Goal: Task Accomplishment & Management: Complete application form

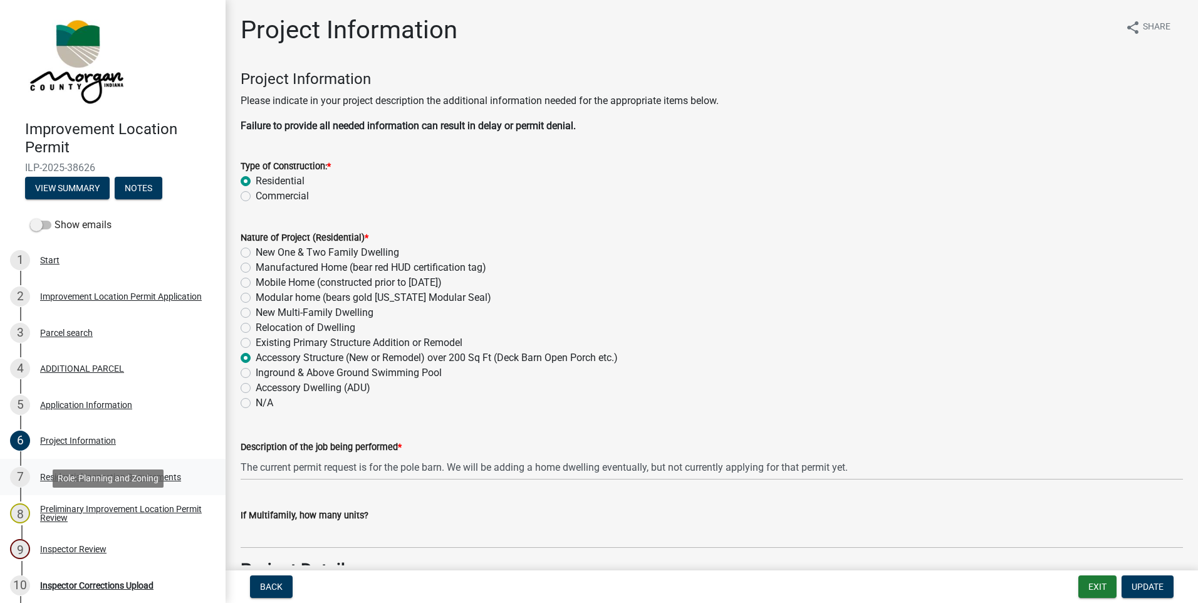
scroll to position [3009, 0]
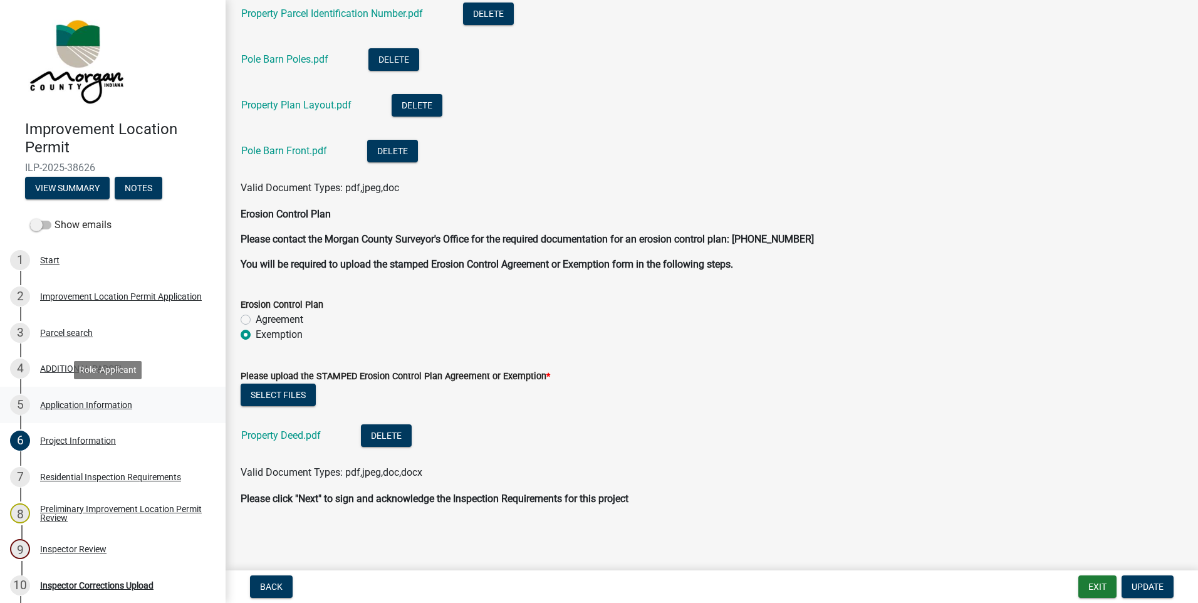
click at [58, 405] on div "Application Information" at bounding box center [86, 404] width 92 height 9
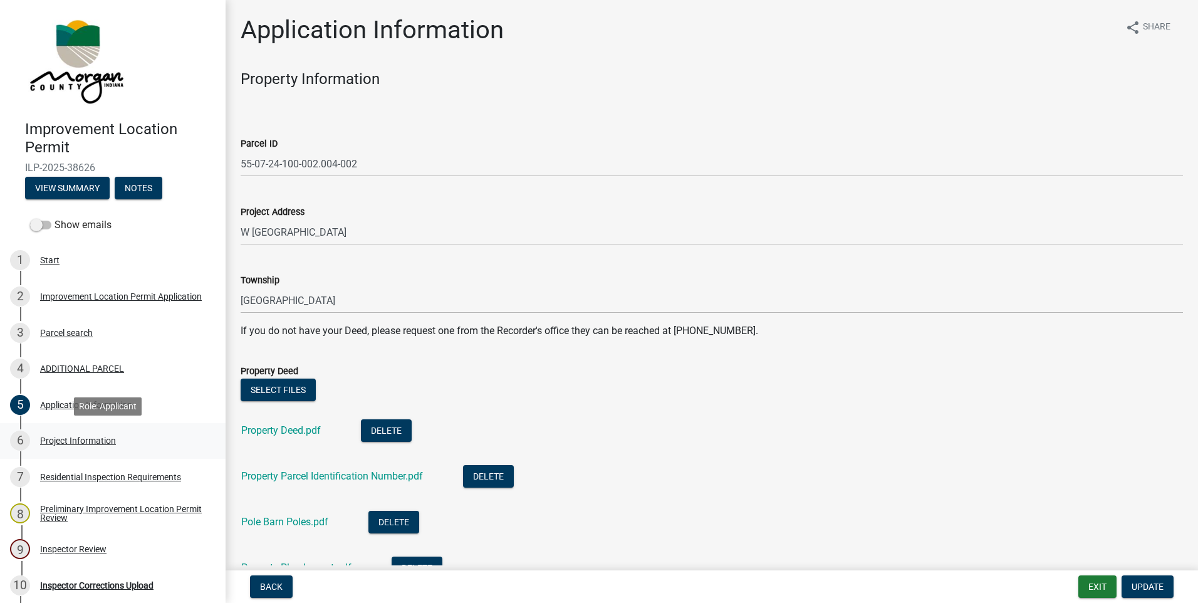
click at [61, 436] on div "Project Information" at bounding box center [78, 440] width 76 height 9
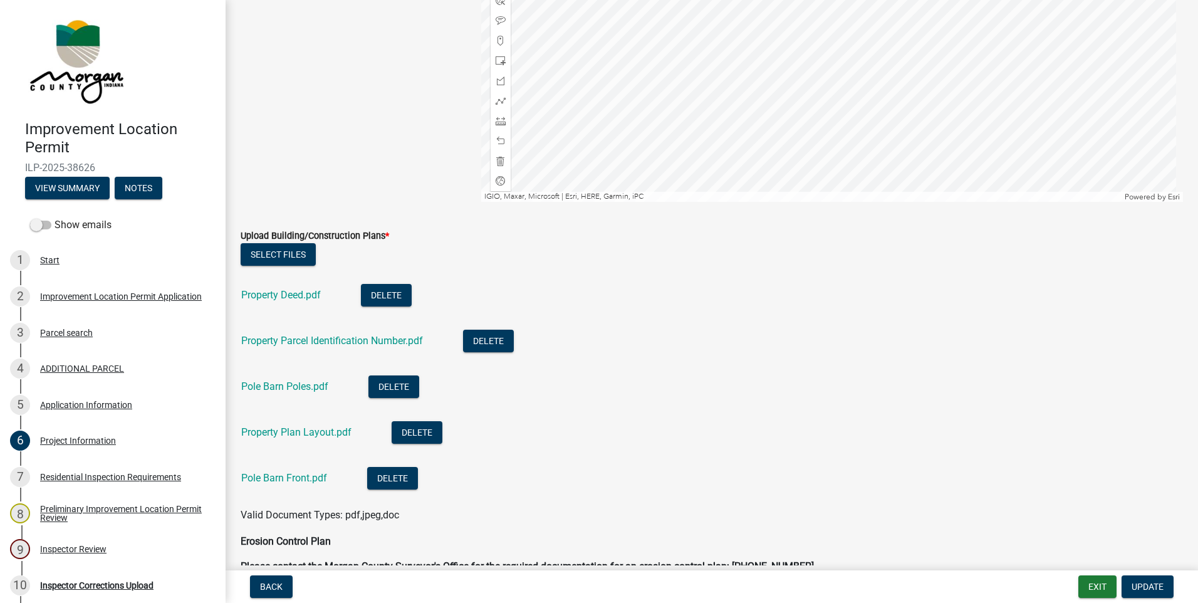
scroll to position [2693, 0]
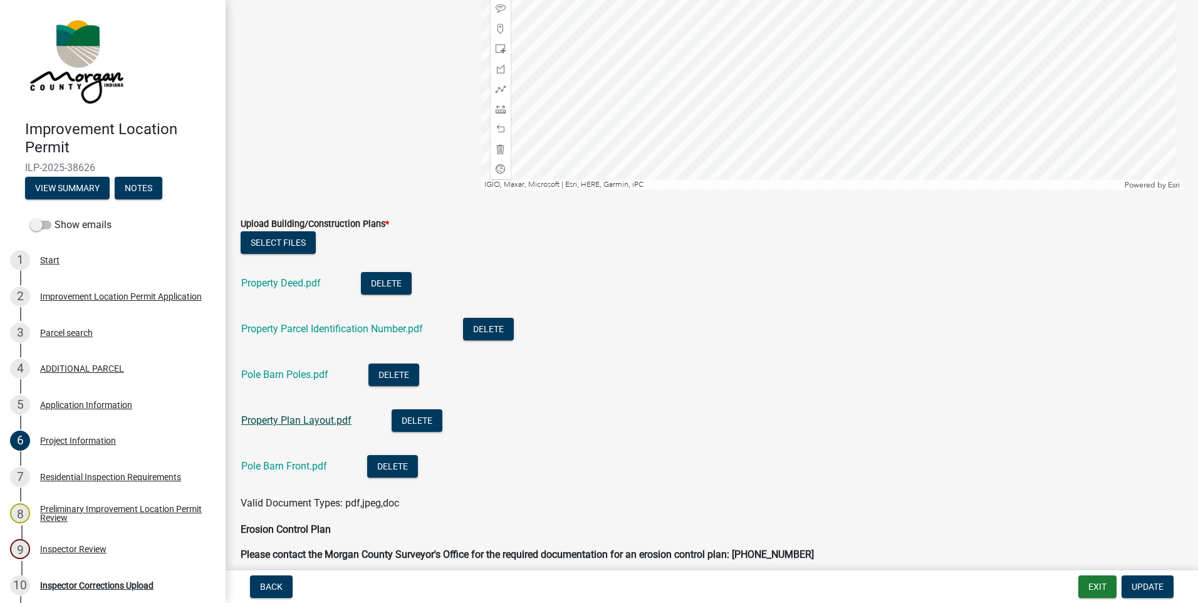
click at [288, 421] on link "Property Plan Layout.pdf" at bounding box center [296, 420] width 110 height 12
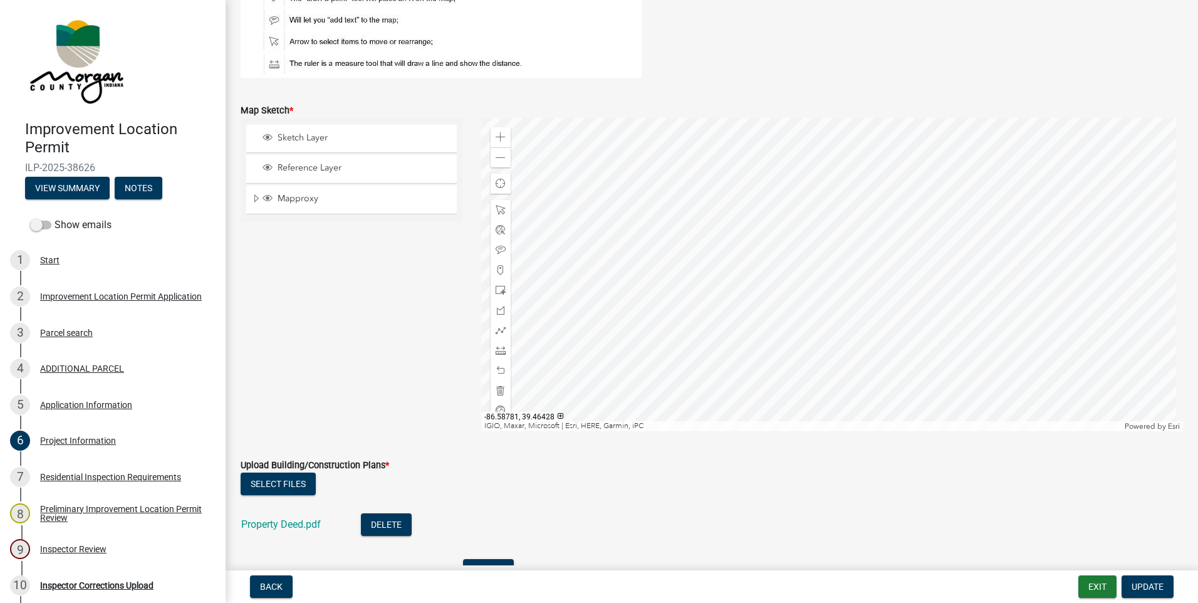
scroll to position [2443, 0]
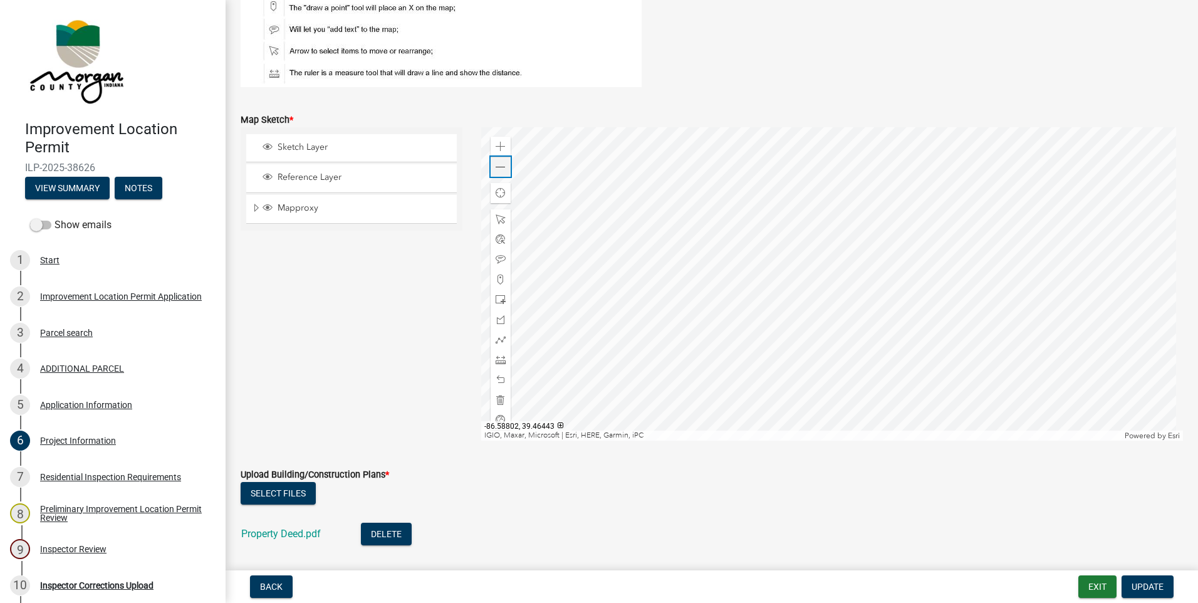
click at [495, 165] on span at bounding box center [500, 167] width 10 height 10
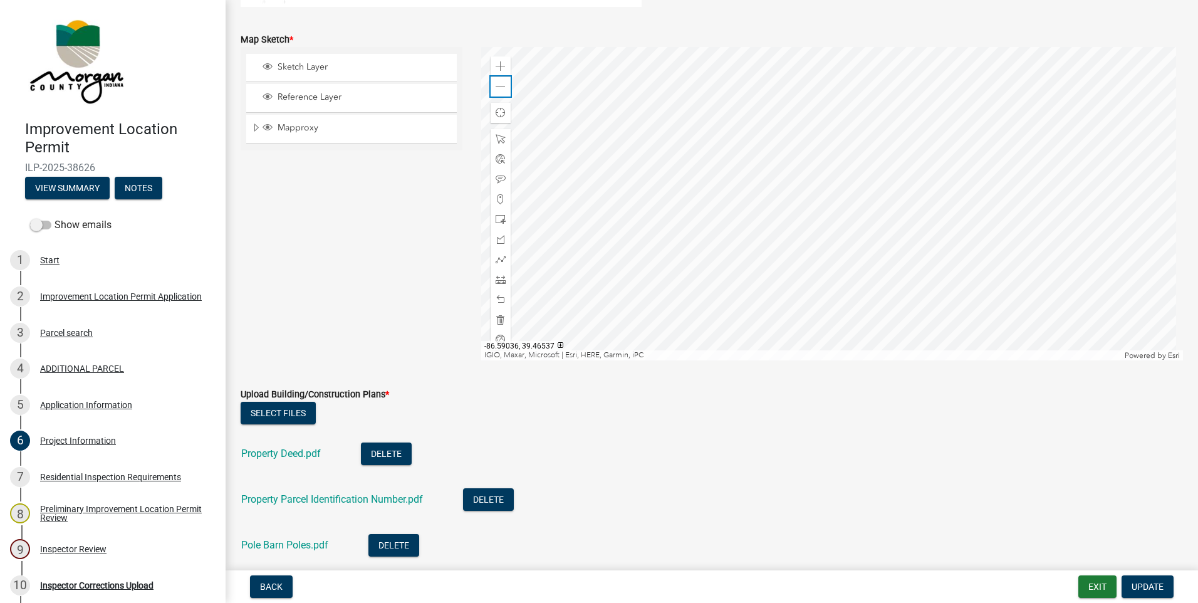
scroll to position [2568, 0]
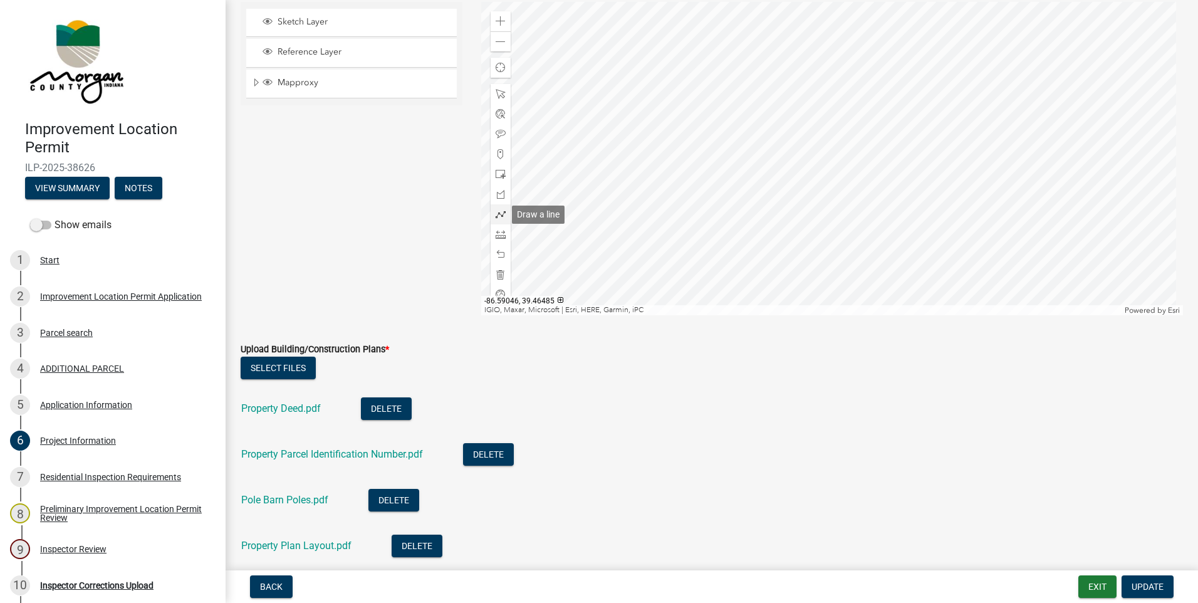
click at [495, 216] on span at bounding box center [500, 214] width 10 height 10
click at [498, 231] on span at bounding box center [500, 234] width 10 height 10
click at [498, 22] on span at bounding box center [500, 21] width 10 height 10
click at [898, 256] on div at bounding box center [832, 158] width 702 height 313
click at [526, 145] on div at bounding box center [832, 158] width 702 height 313
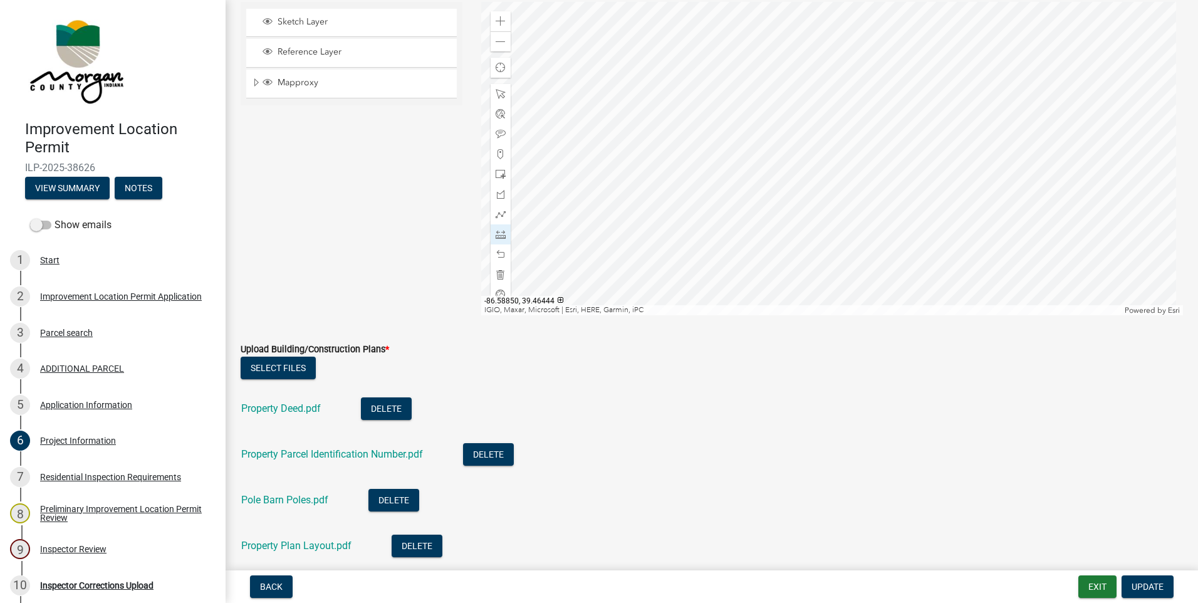
click at [774, 142] on div at bounding box center [832, 158] width 702 height 313
click at [781, 44] on div at bounding box center [832, 158] width 702 height 313
click at [784, 86] on div at bounding box center [832, 158] width 702 height 313
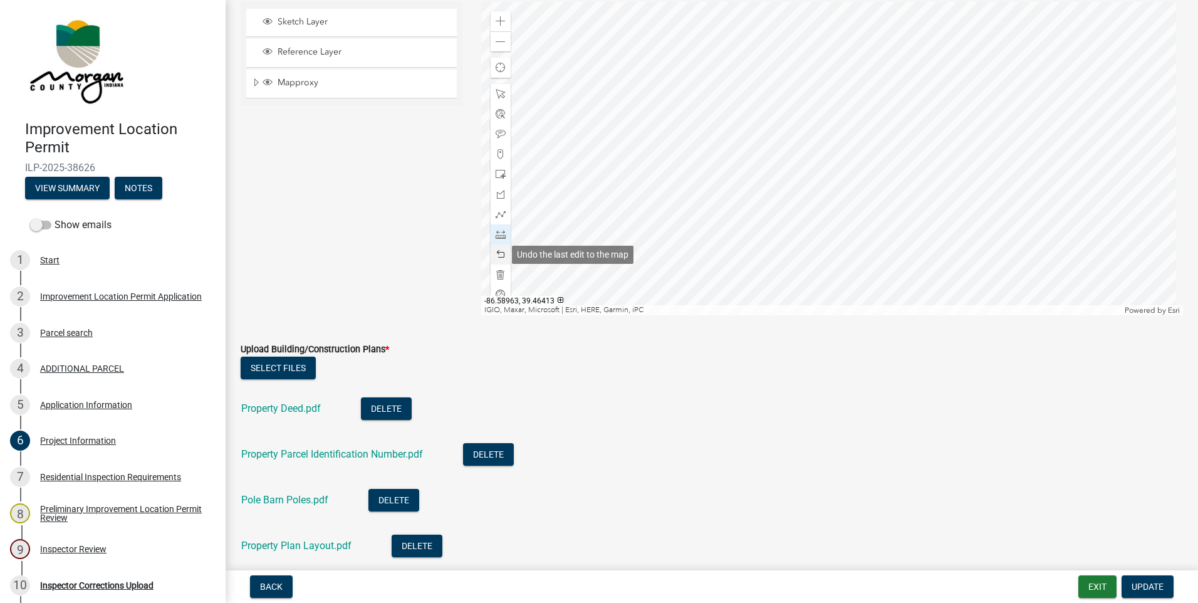
click at [500, 253] on span at bounding box center [500, 254] width 10 height 10
click at [780, 46] on div at bounding box center [832, 158] width 702 height 313
click at [780, 87] on div at bounding box center [832, 158] width 702 height 313
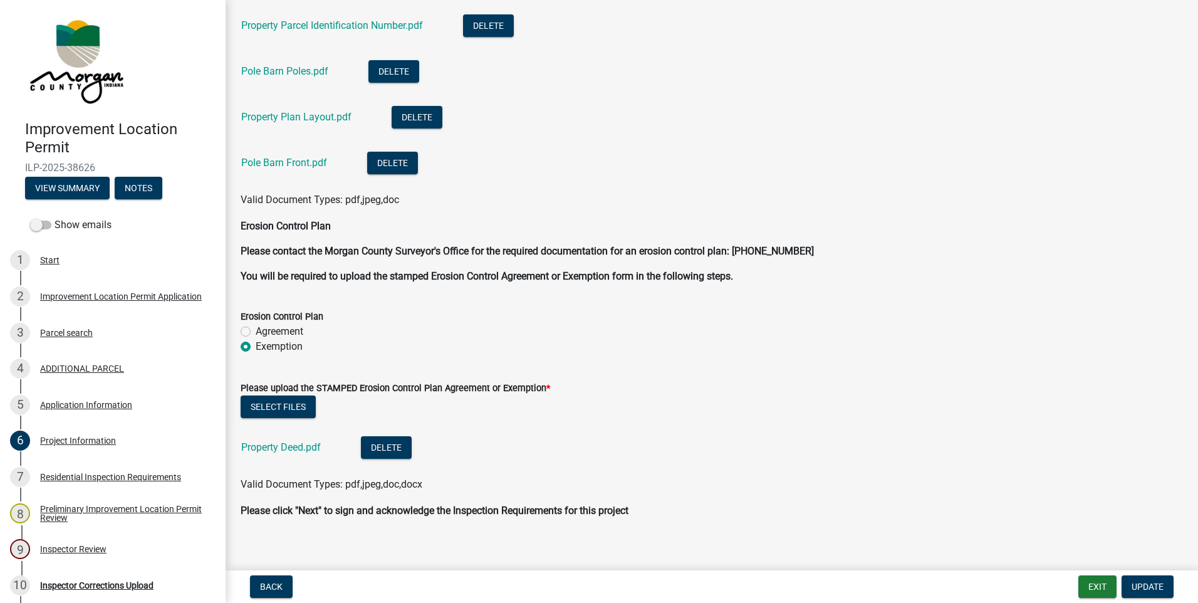
scroll to position [3007, 0]
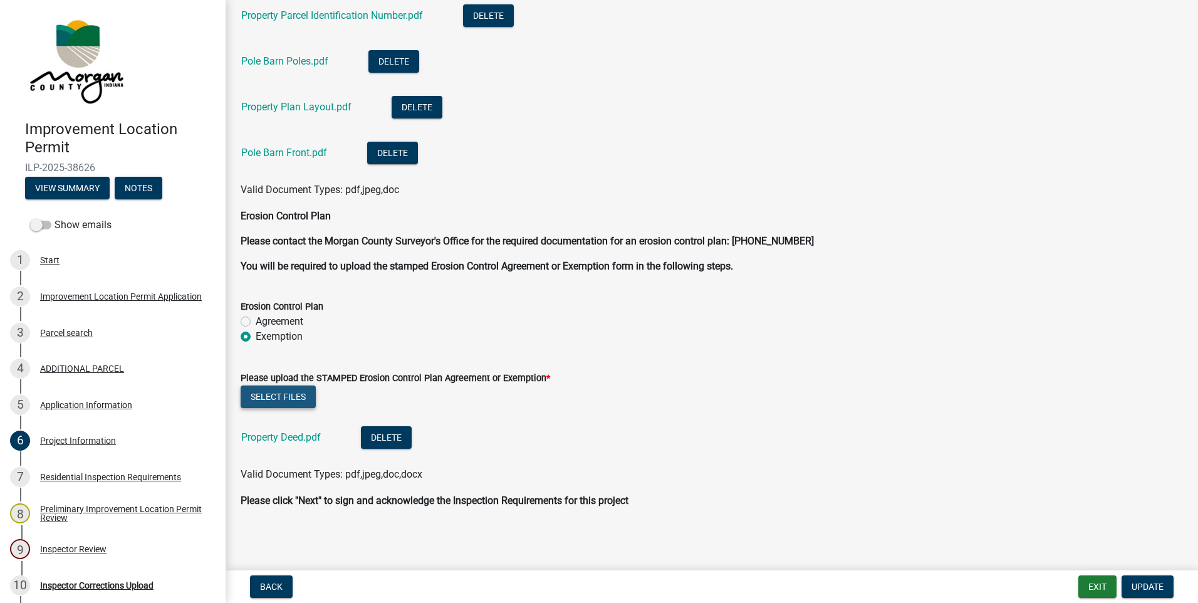
click at [254, 390] on button "Select files" at bounding box center [278, 396] width 75 height 23
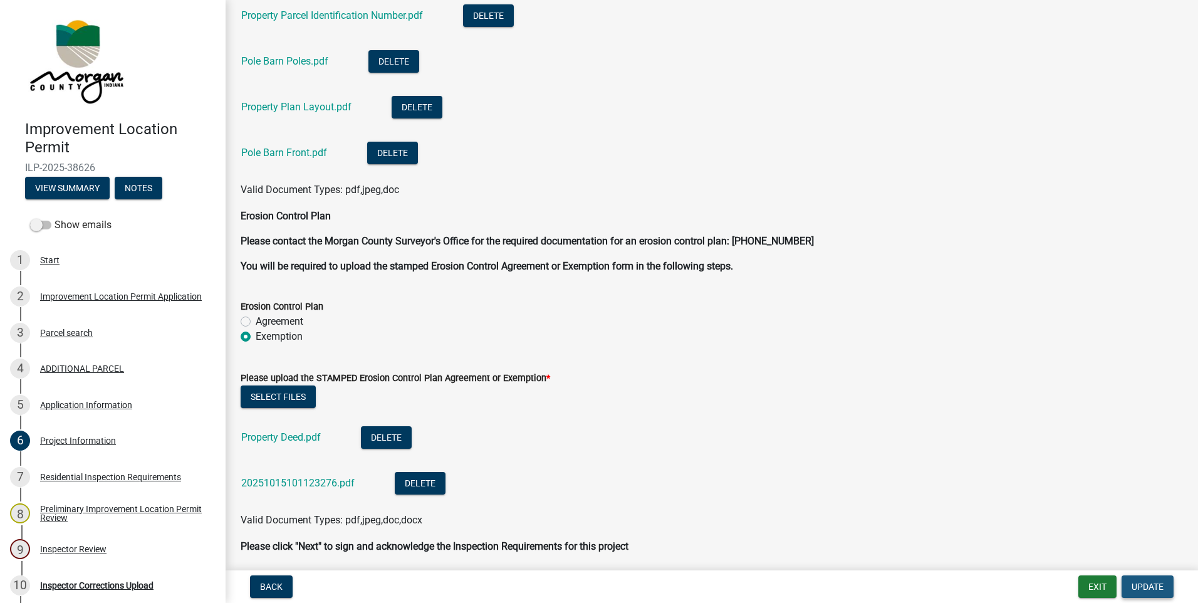
click at [1158, 584] on span "Update" at bounding box center [1147, 586] width 32 height 10
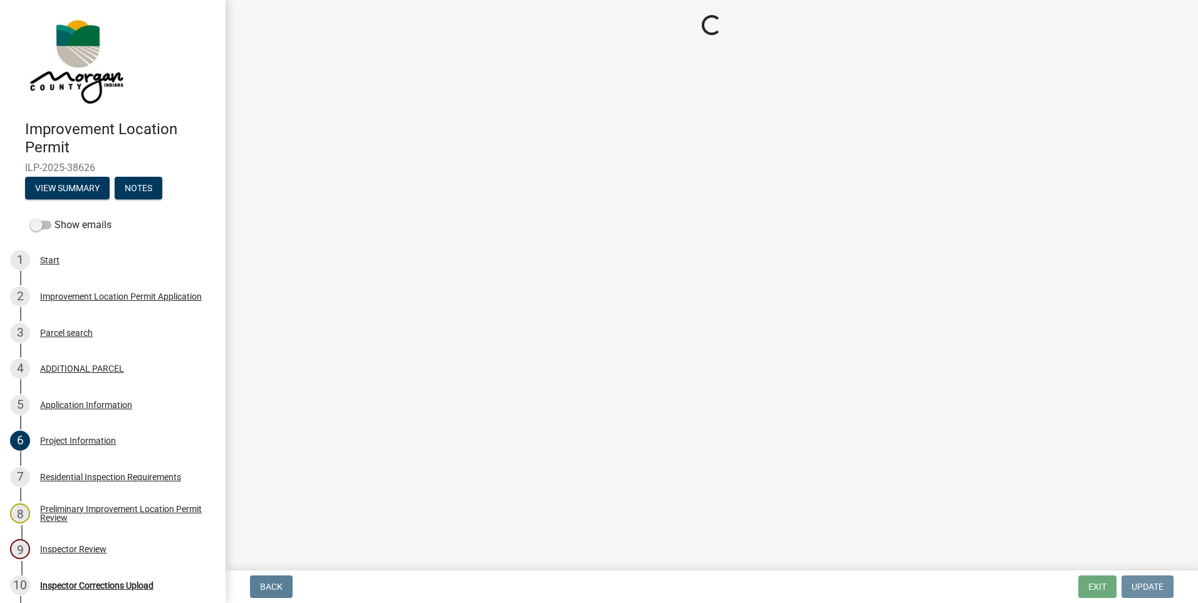
scroll to position [0, 0]
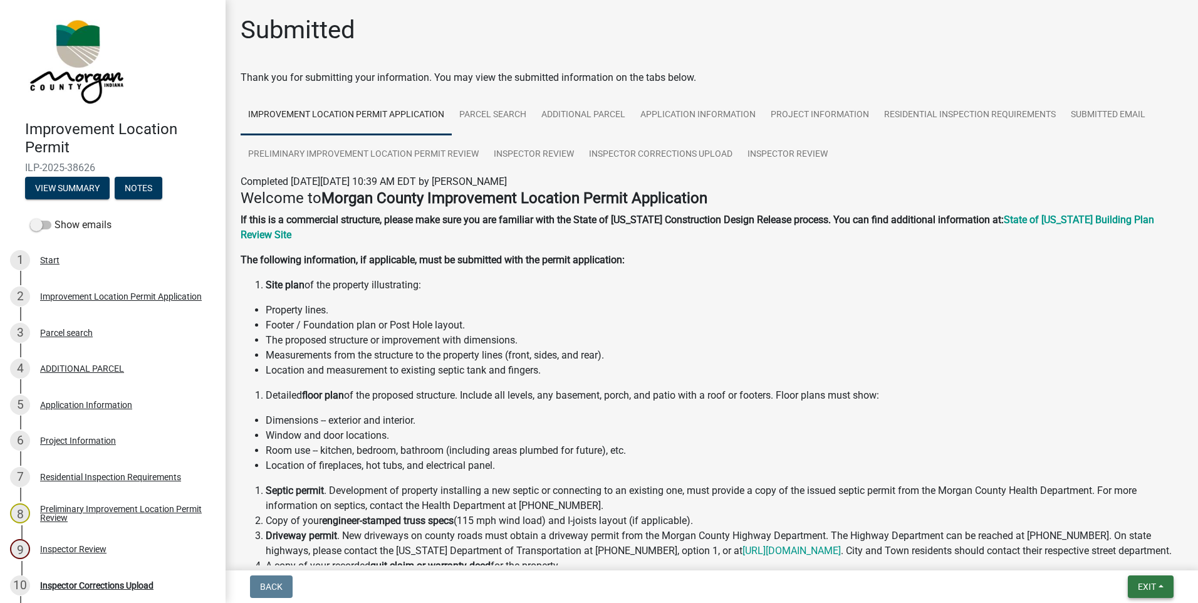
click at [1138, 586] on span "Exit" at bounding box center [1147, 586] width 18 height 10
click at [1124, 552] on button "Save & Exit" at bounding box center [1123, 554] width 100 height 30
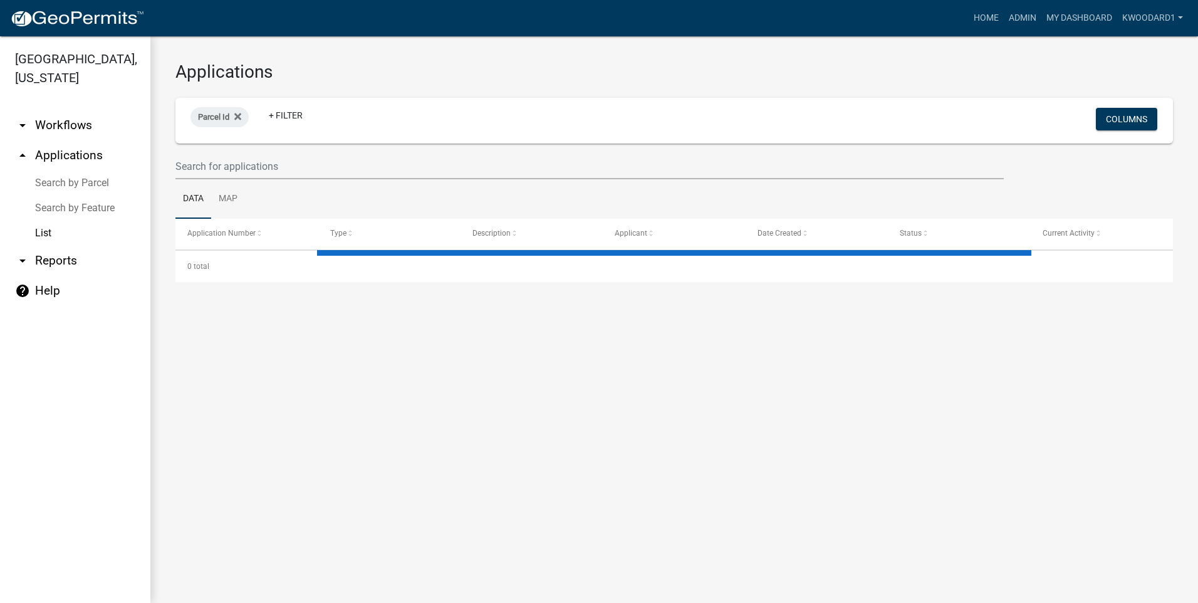
select select "3: 100"
